Goal: Task Accomplishment & Management: Use online tool/utility

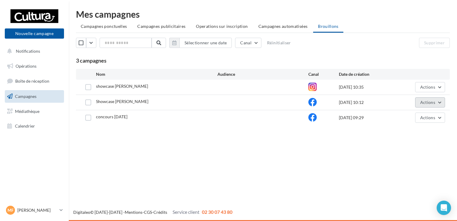
click at [430, 104] on span "Actions" at bounding box center [427, 102] width 15 height 5
click at [416, 116] on button "Editer" at bounding box center [415, 117] width 60 height 16
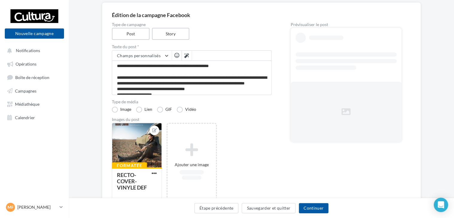
scroll to position [60, 0]
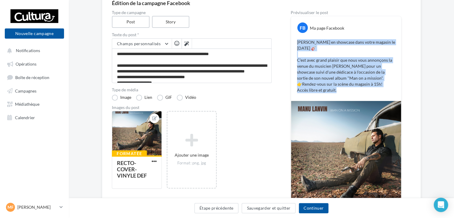
drag, startPoint x: 341, startPoint y: 90, endPoint x: 297, endPoint y: 42, distance: 65.2
click at [297, 42] on p "[PERSON_NAME] en showcase dans votre magasin le [DATE] 🎸 C'est avec grand plais…" at bounding box center [346, 66] width 98 height 54
drag, startPoint x: 297, startPoint y: 42, endPoint x: 297, endPoint y: 45, distance: 3.3
copy p "[PERSON_NAME] en showcase dans votre magasin le [DATE] 🎸 C'est avec grand plais…"
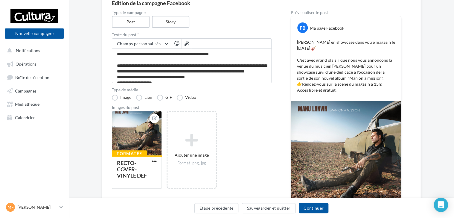
click at [238, 120] on div "Formatée RECTO-COVER-VINYLE DEF Ajouter une image Format: png, jpg" at bounding box center [194, 153] width 165 height 84
click at [265, 208] on button "Sauvegarder et quitter" at bounding box center [269, 208] width 54 height 10
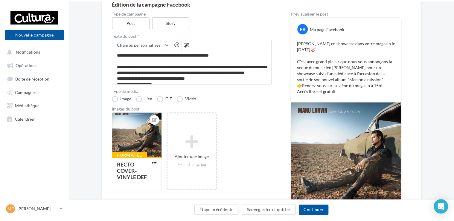
scroll to position [10, 0]
